Goal: Navigation & Orientation: Go to known website

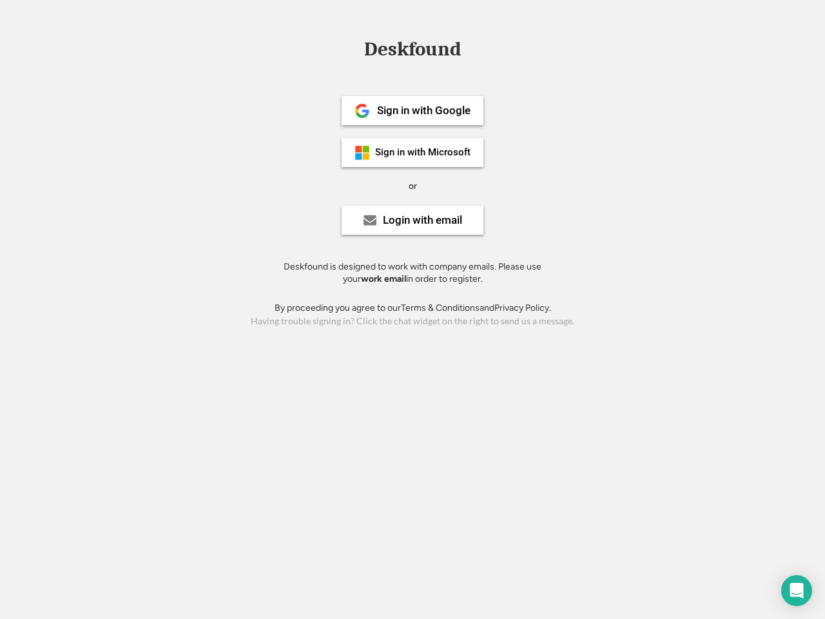
click at [413, 184] on div "or" at bounding box center [413, 186] width 8 height 13
click at [413, 52] on div "Deskfound" at bounding box center [413, 49] width 110 height 20
click at [353, 48] on div "Deskfound" at bounding box center [412, 51] width 825 height 24
click at [413, 52] on div "Deskfound" at bounding box center [413, 49] width 110 height 20
click at [413, 186] on div "or" at bounding box center [413, 186] width 8 height 13
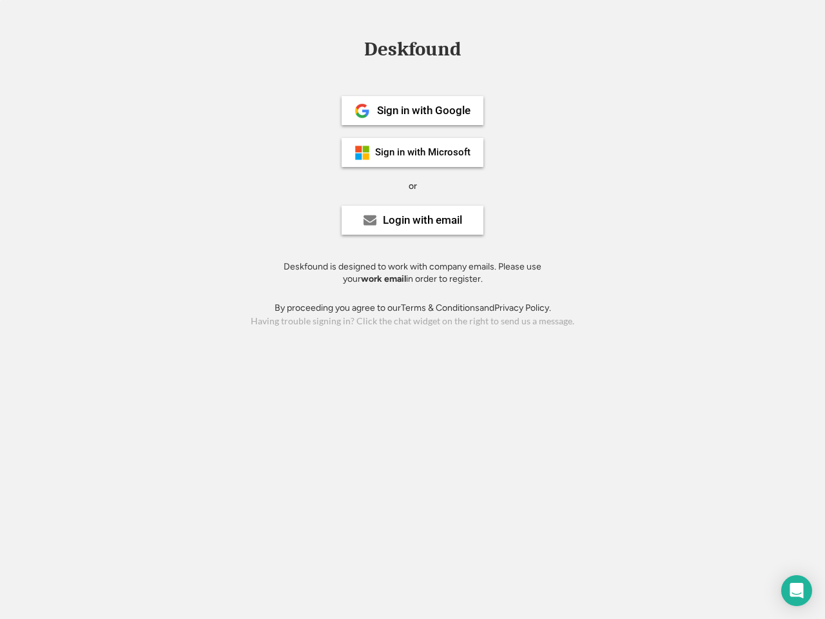
click at [413, 110] on div "Sign in with Google" at bounding box center [423, 110] width 93 height 11
click at [424, 110] on div "Sign in with Google" at bounding box center [423, 110] width 93 height 11
click at [362, 111] on img at bounding box center [362, 110] width 15 height 15
click at [413, 152] on div "Sign in with Microsoft" at bounding box center [422, 153] width 95 height 10
click at [424, 152] on div "Sign in with Microsoft" at bounding box center [422, 153] width 95 height 10
